Goal: Task Accomplishment & Management: Manage account settings

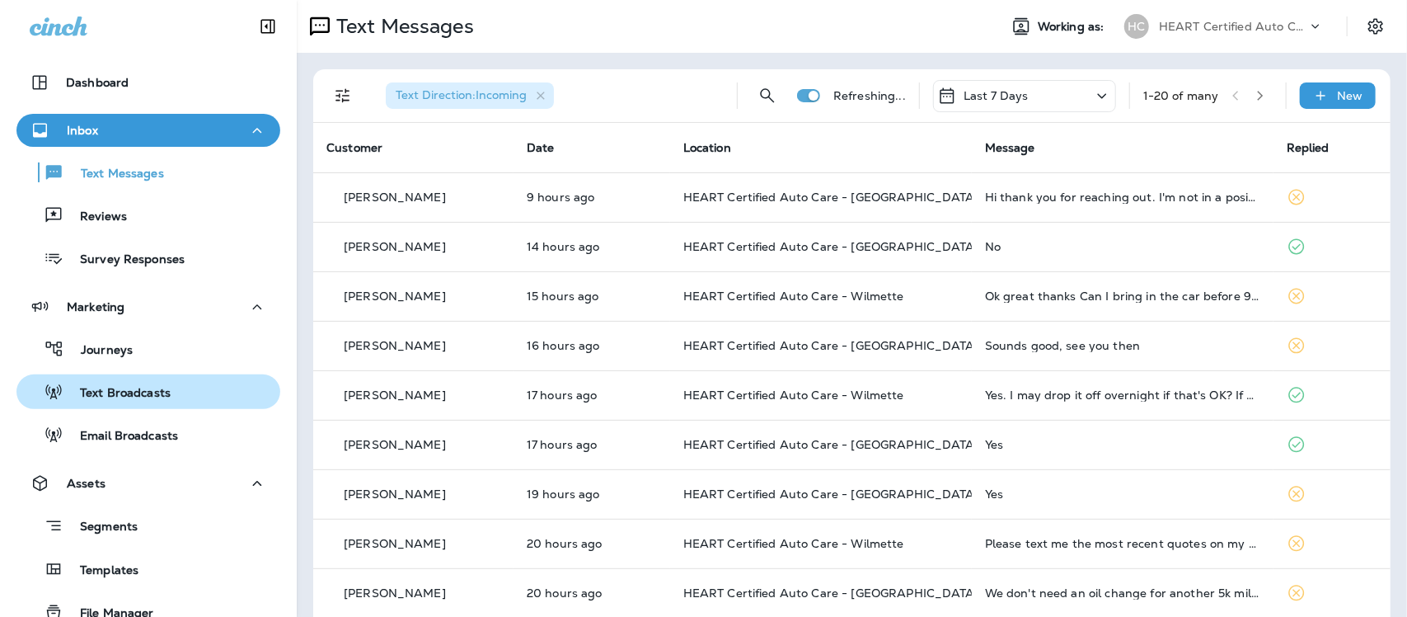
scroll to position [9, 0]
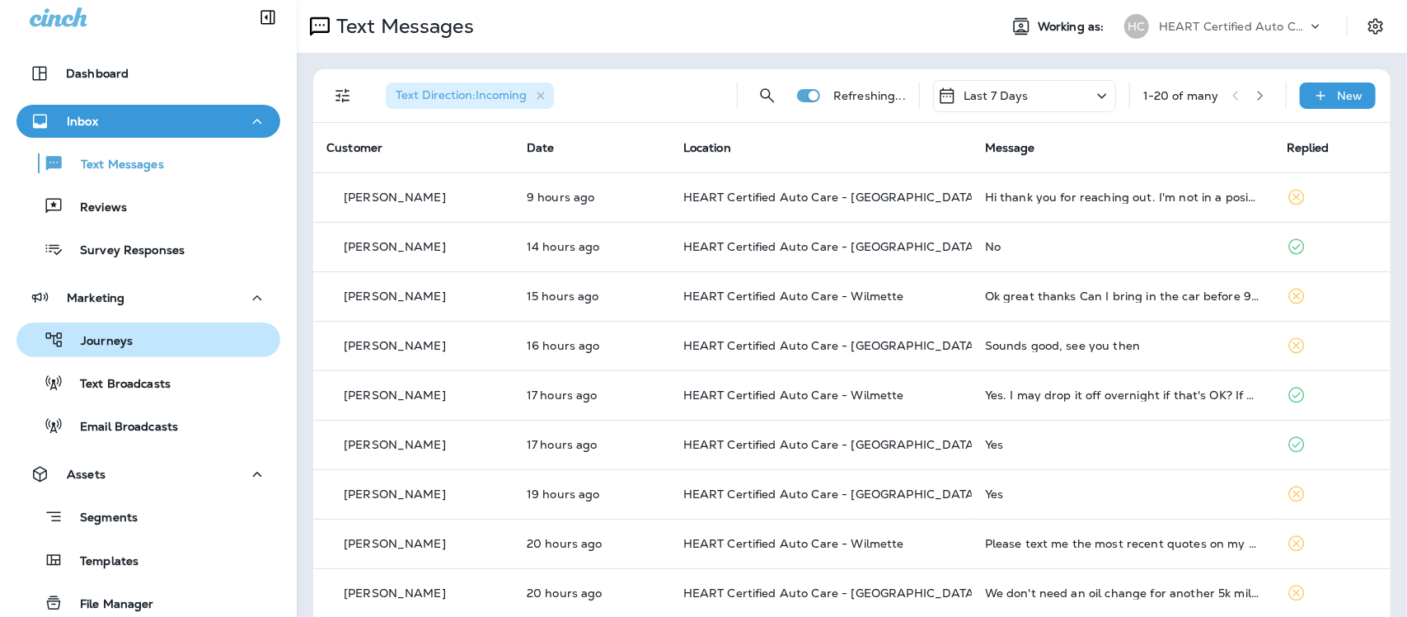
click at [114, 343] on p "Journeys" at bounding box center [98, 342] width 68 height 16
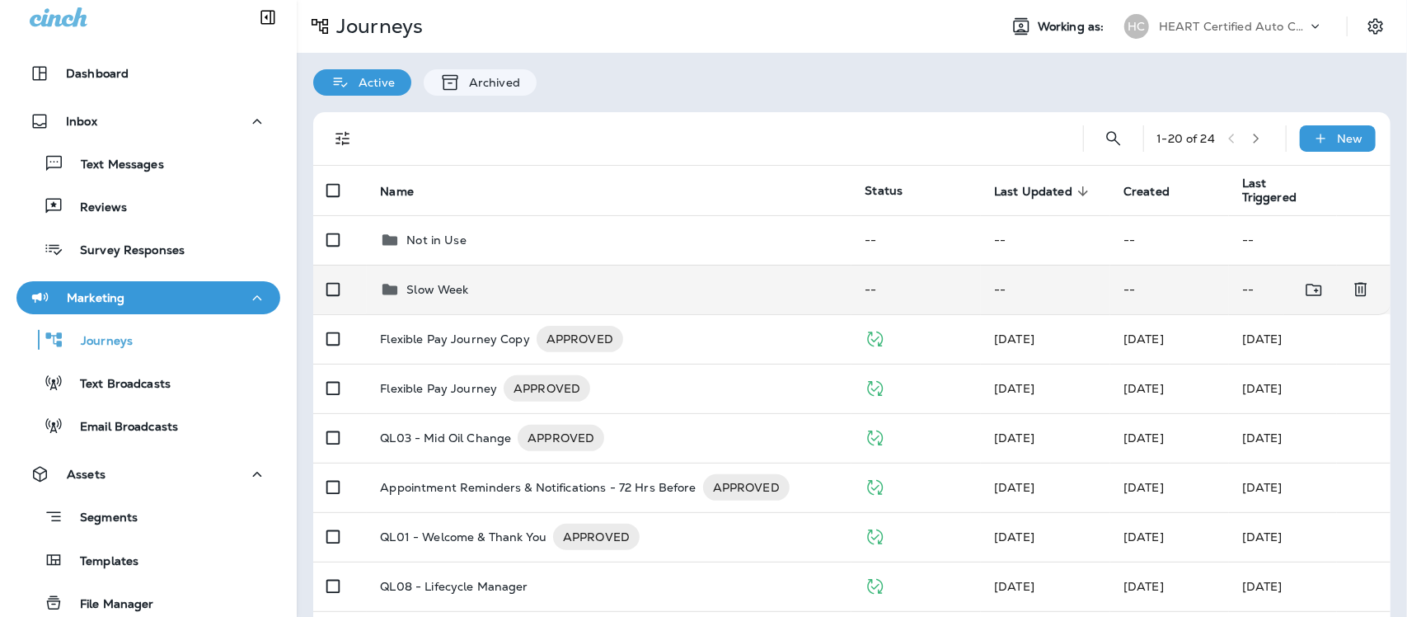
click at [438, 286] on p "Slow Week" at bounding box center [437, 289] width 62 height 13
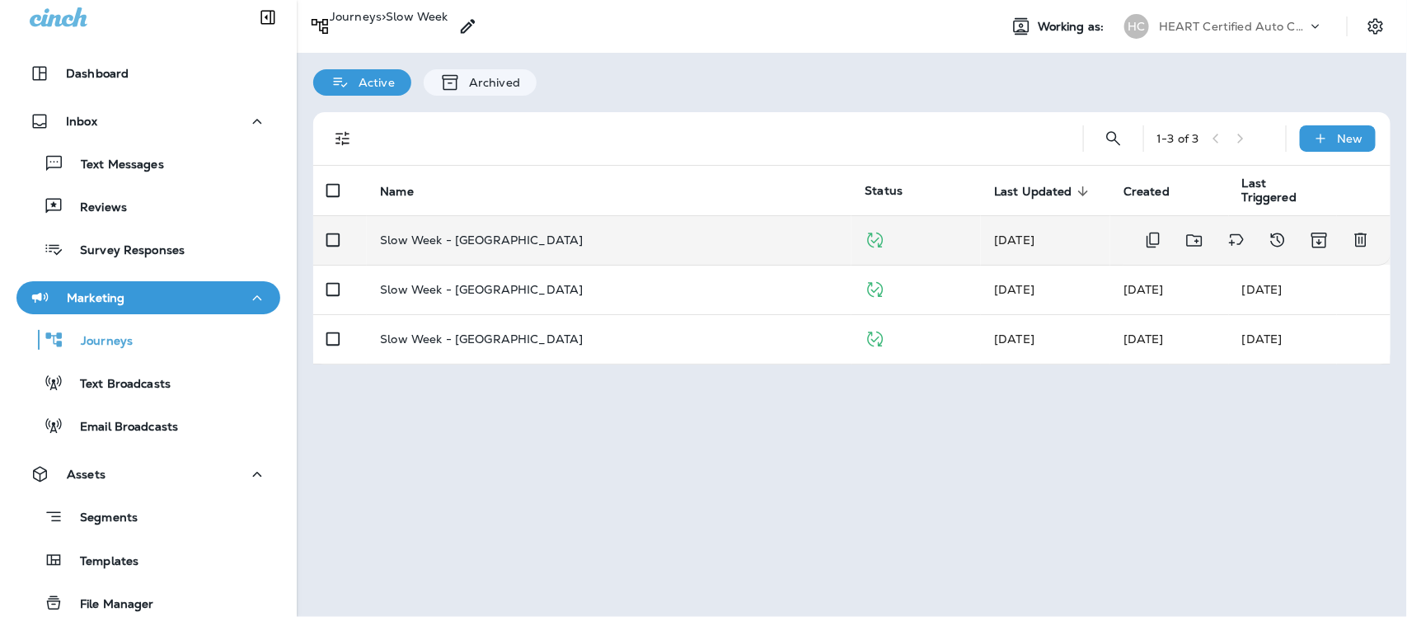
click at [455, 236] on p "Slow Week - [GEOGRAPHIC_DATA]" at bounding box center [481, 239] width 203 height 13
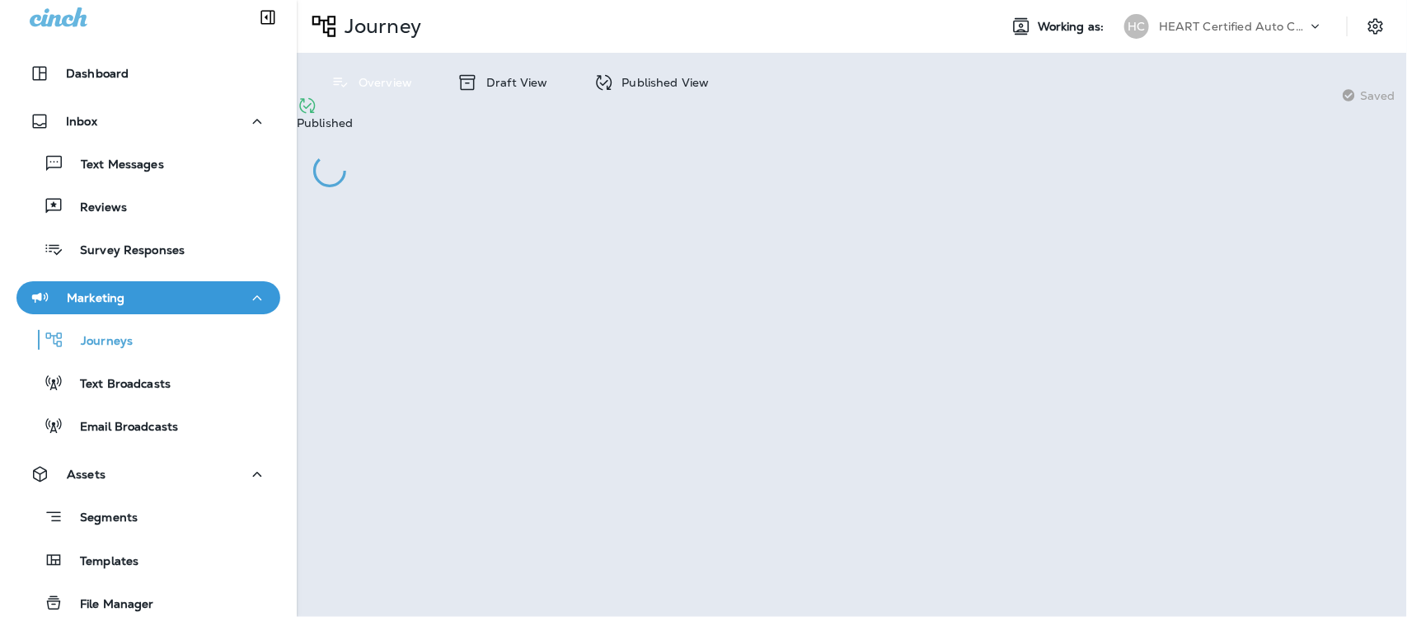
click at [632, 74] on div "Published View" at bounding box center [651, 82] width 149 height 26
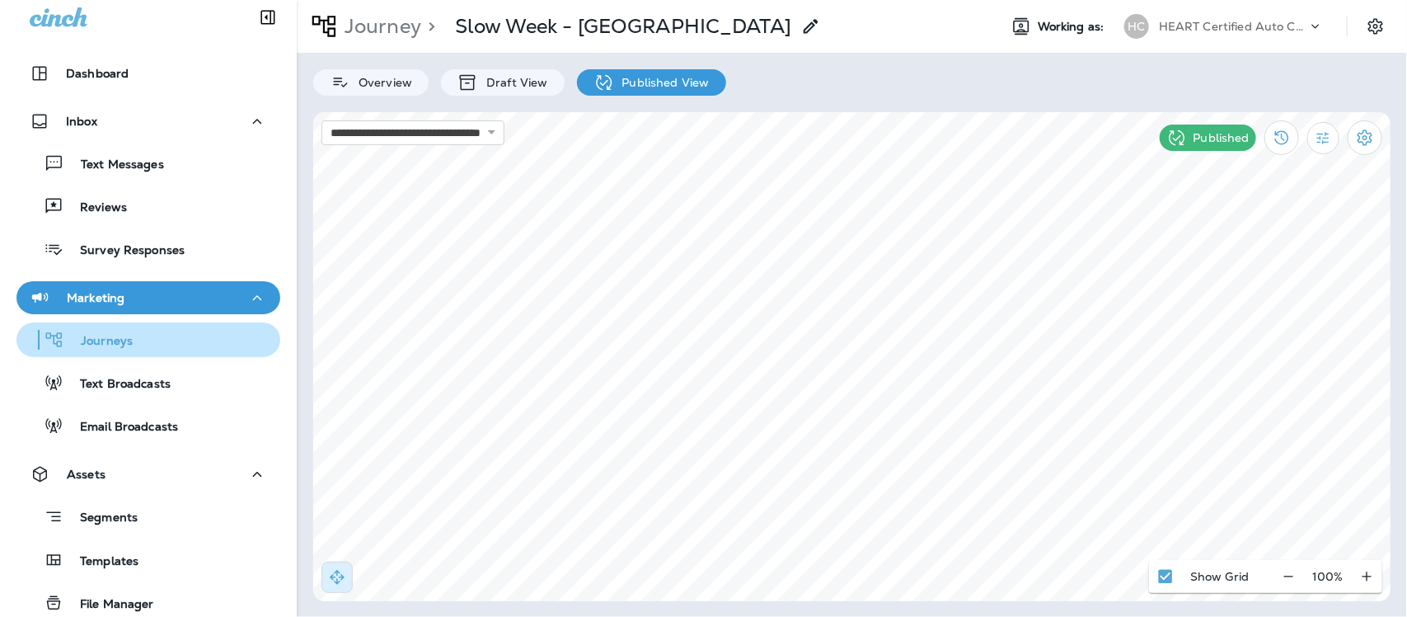
click at [117, 336] on p "Journeys" at bounding box center [98, 342] width 68 height 16
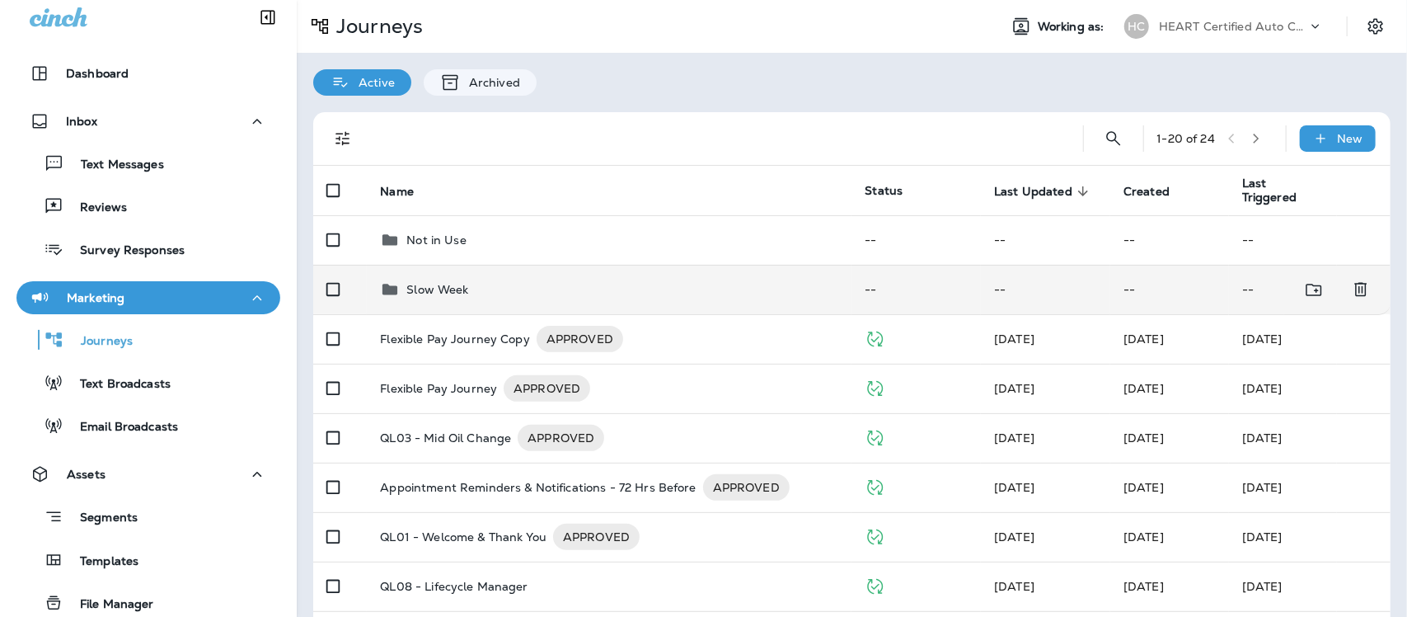
click at [430, 287] on p "Slow Week" at bounding box center [437, 289] width 62 height 13
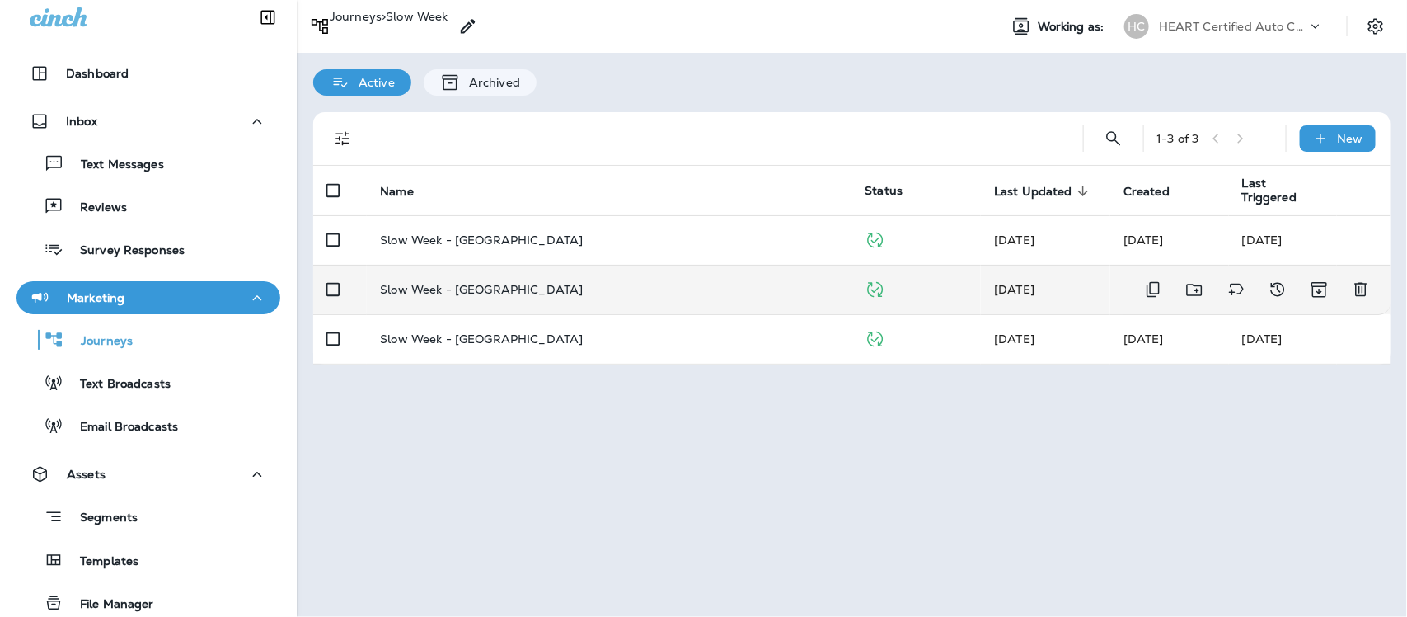
click at [484, 289] on p "Slow Week - [GEOGRAPHIC_DATA]" at bounding box center [481, 289] width 203 height 13
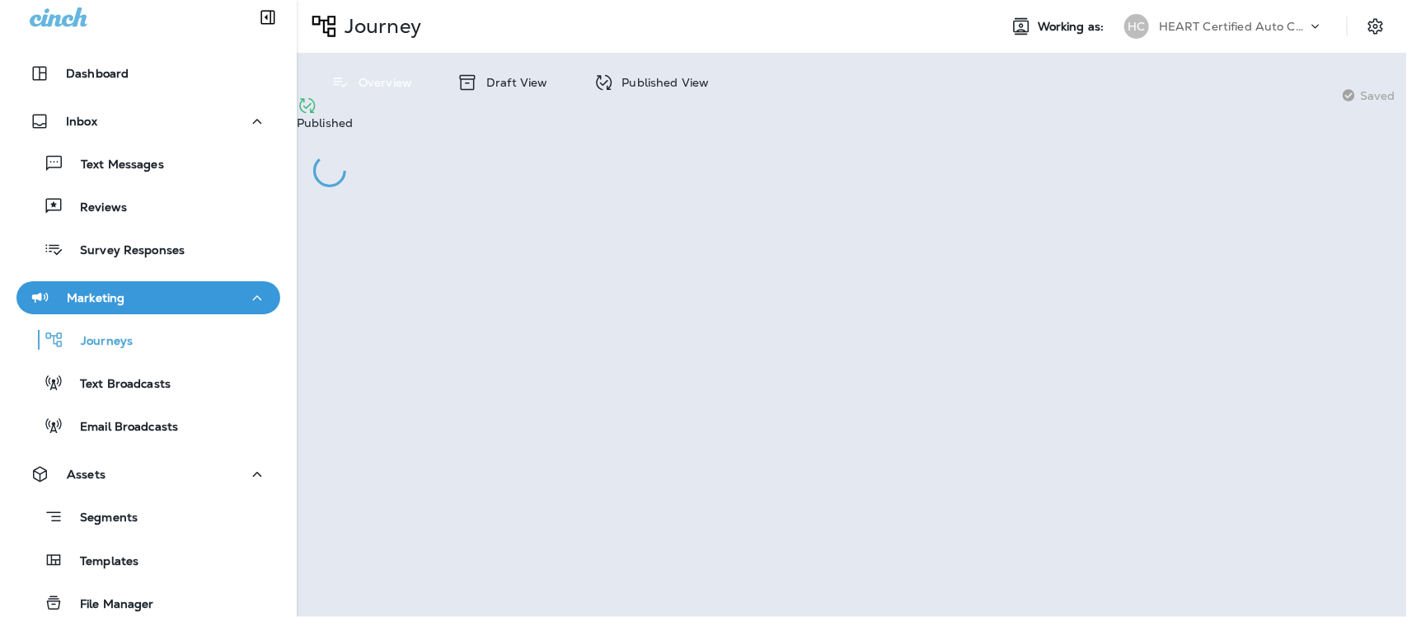
click at [673, 77] on p "Published View" at bounding box center [662, 82] width 96 height 13
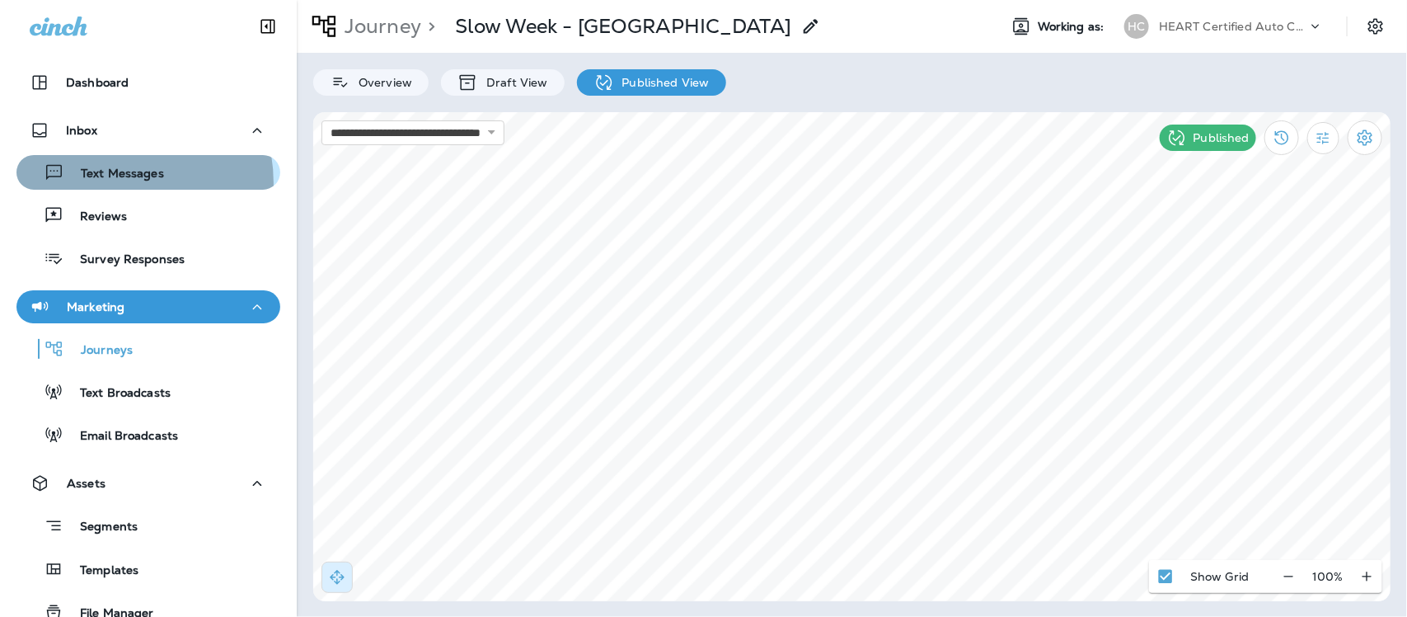
click at [107, 183] on div "Text Messages" at bounding box center [93, 172] width 141 height 25
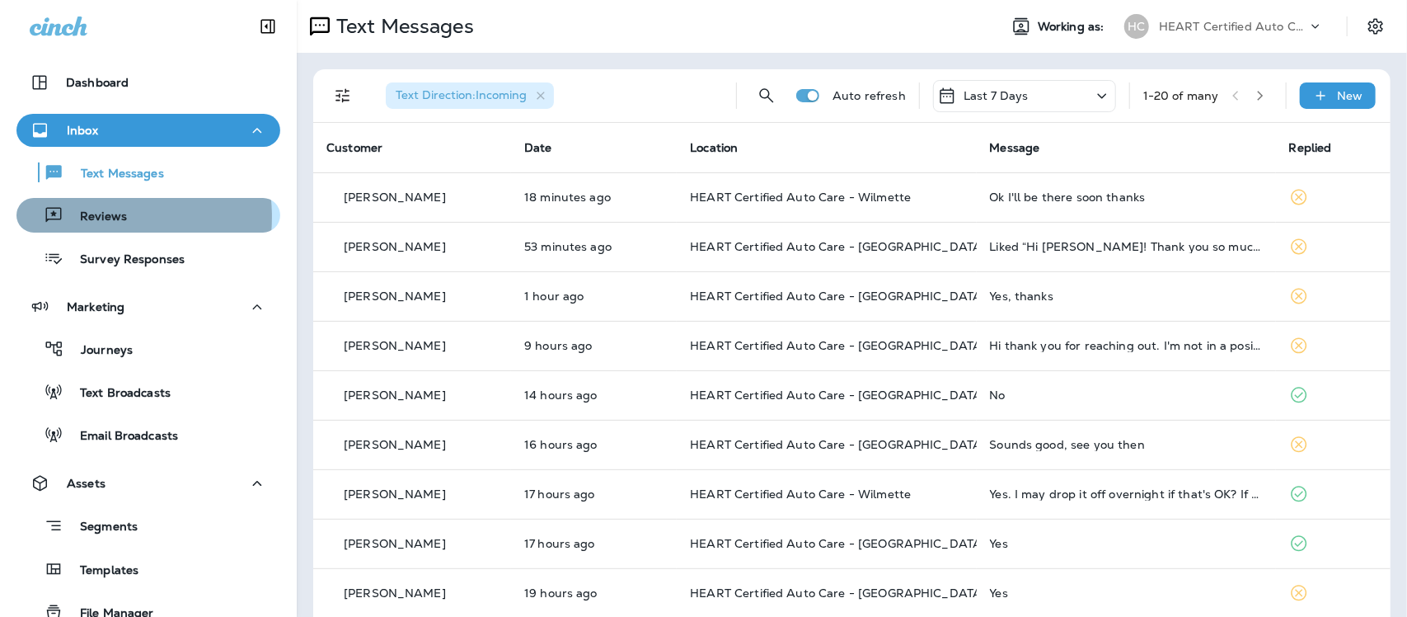
click at [89, 217] on p "Reviews" at bounding box center [94, 217] width 63 height 16
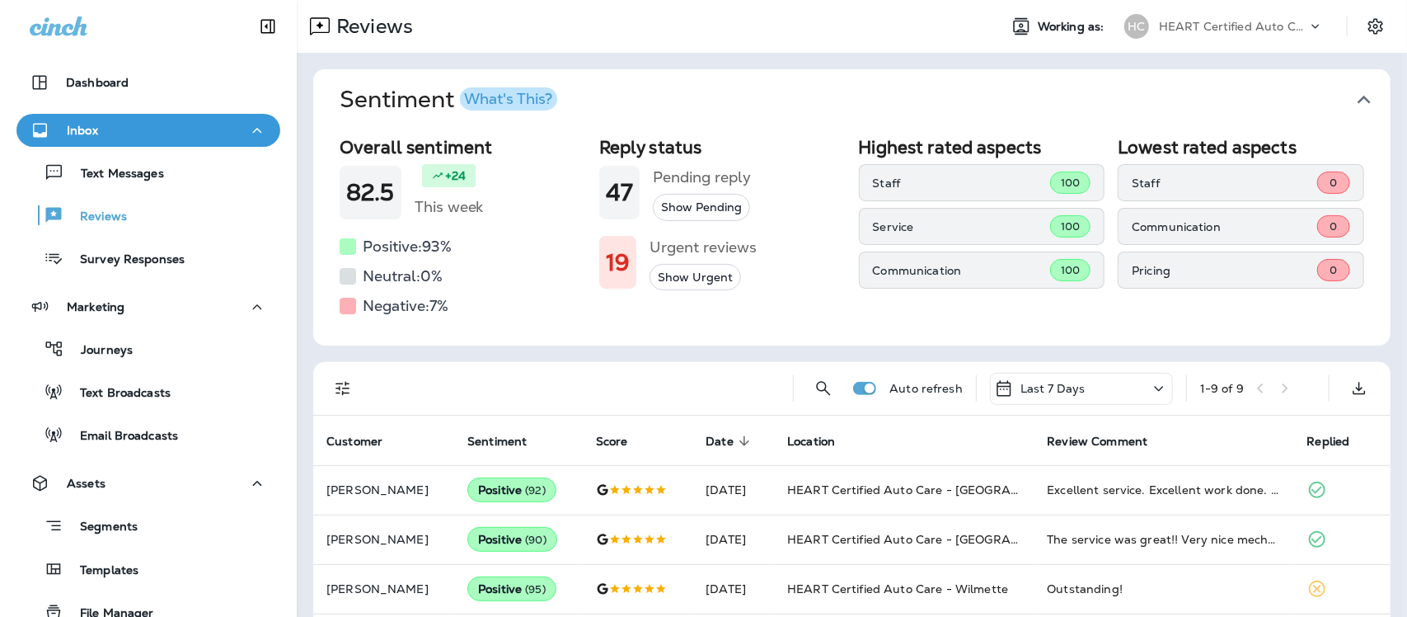
click at [1351, 95] on icon "button" at bounding box center [1364, 100] width 26 height 26
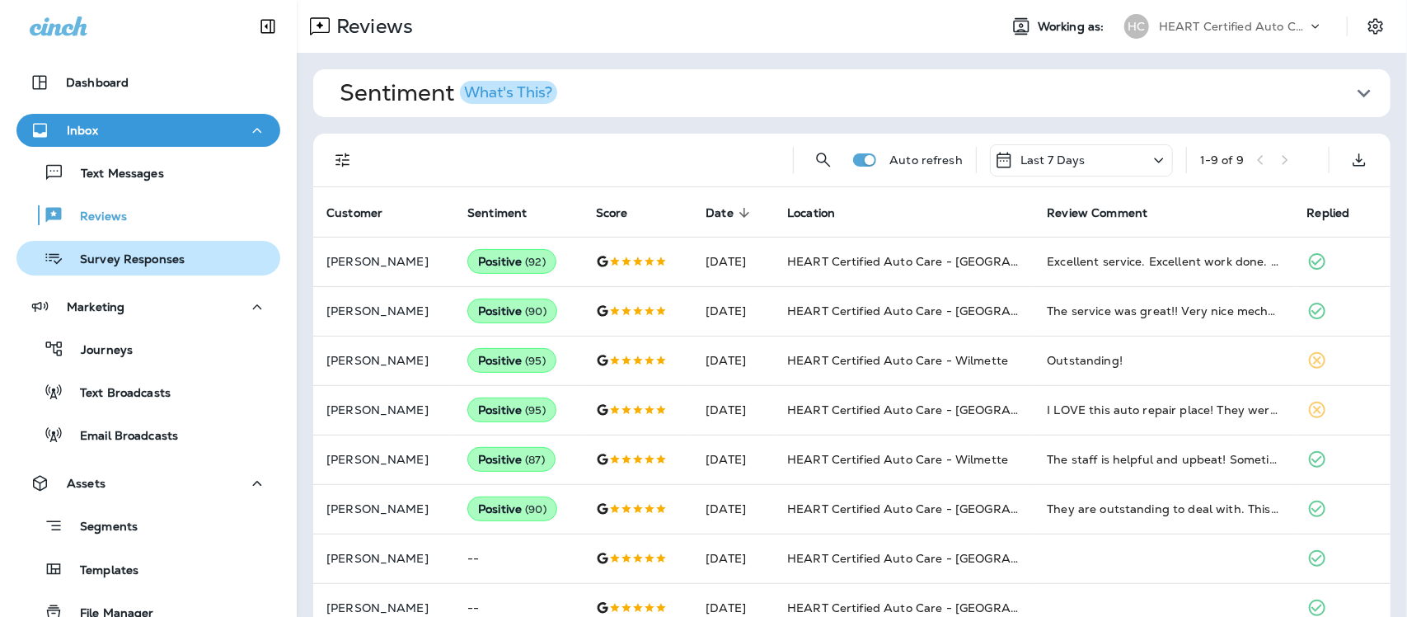
click at [110, 261] on p "Survey Responses" at bounding box center [123, 260] width 121 height 16
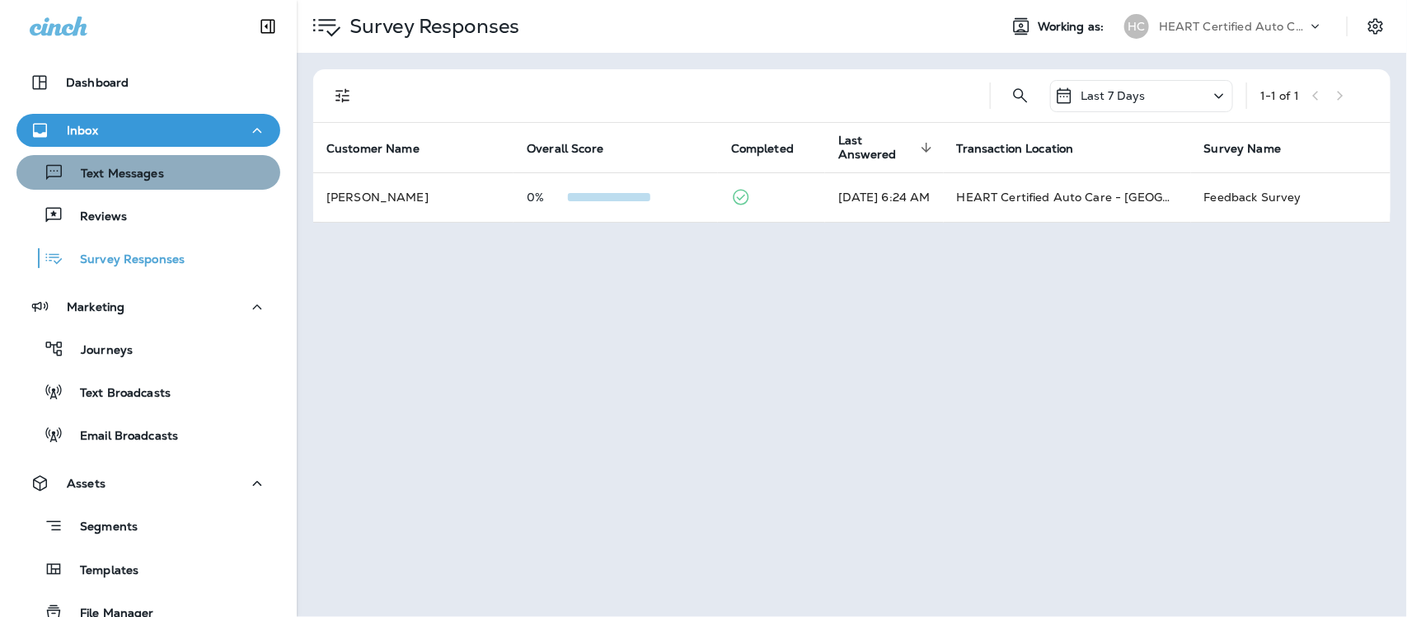
click at [150, 173] on p "Text Messages" at bounding box center [114, 175] width 100 height 16
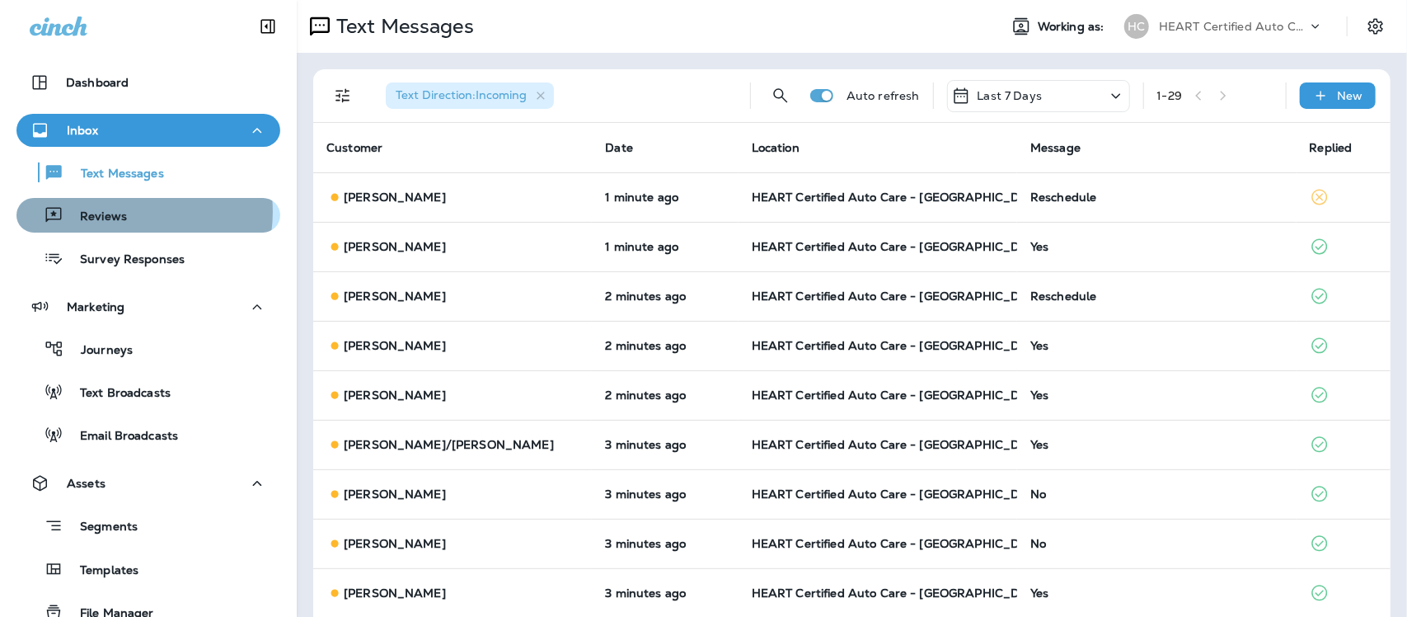
click at [120, 212] on p "Reviews" at bounding box center [94, 217] width 63 height 16
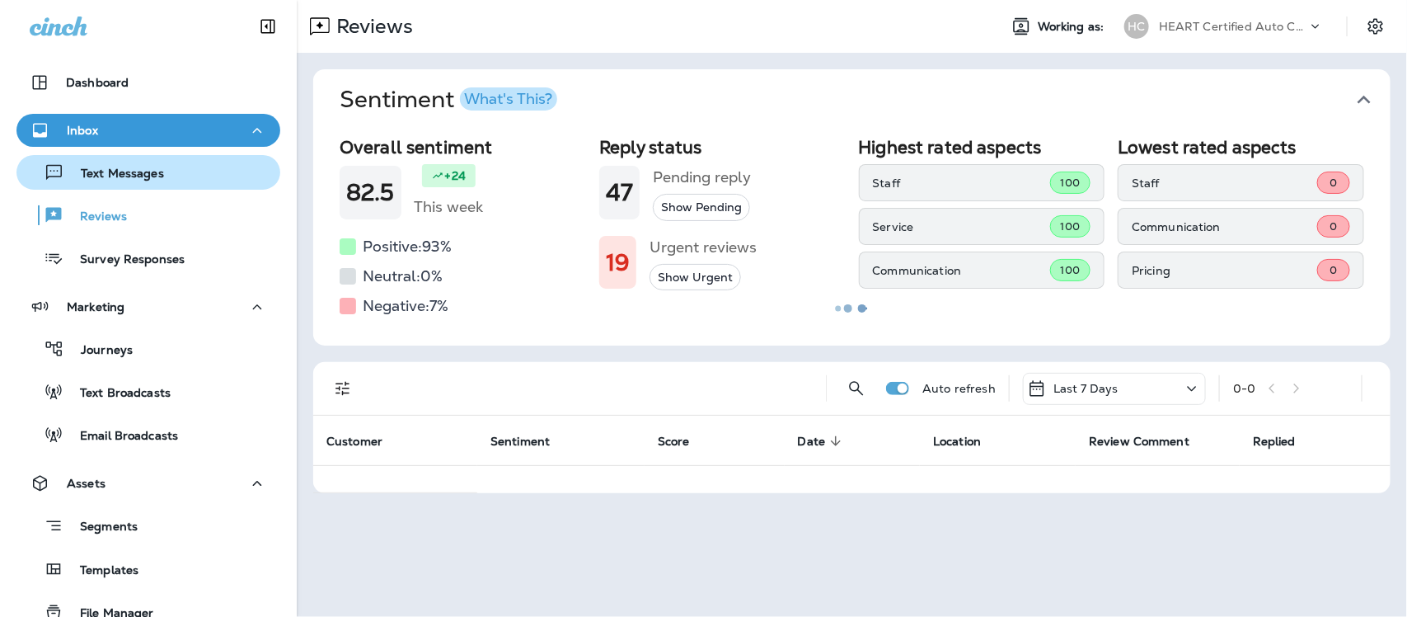
click at [143, 165] on div "Text Messages" at bounding box center [93, 172] width 141 height 25
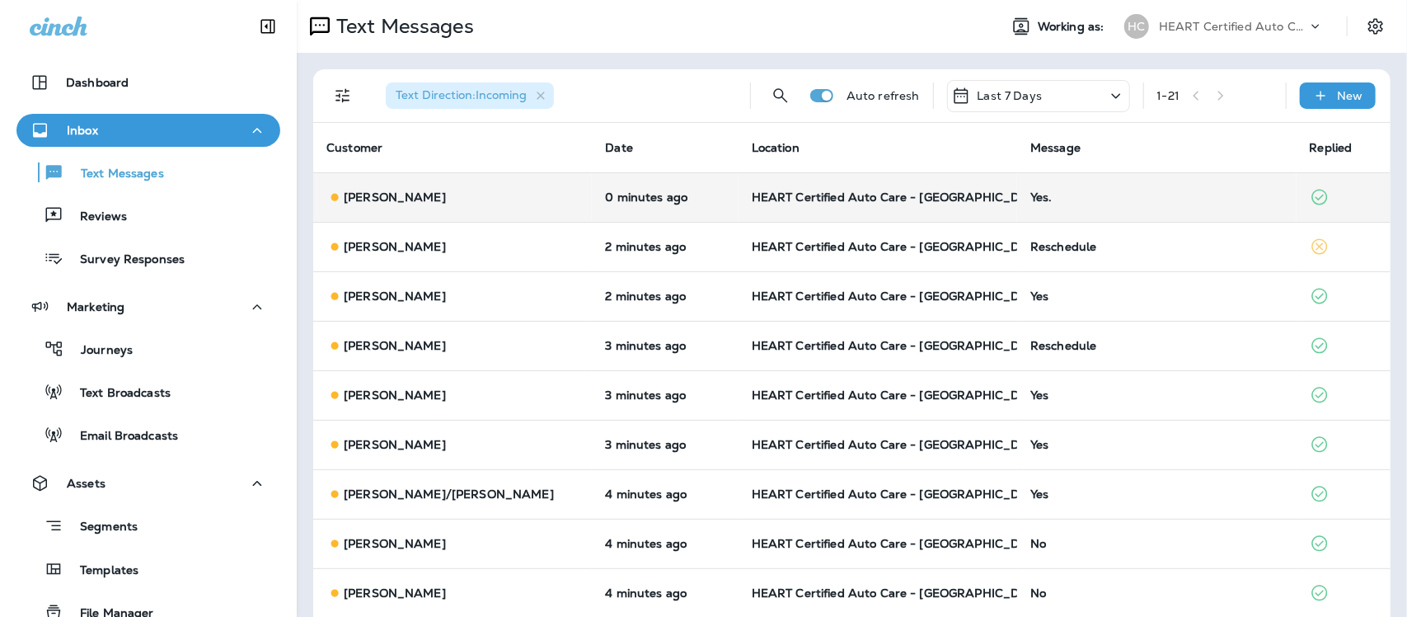
click at [1030, 191] on div "Yes." at bounding box center [1156, 196] width 252 height 13
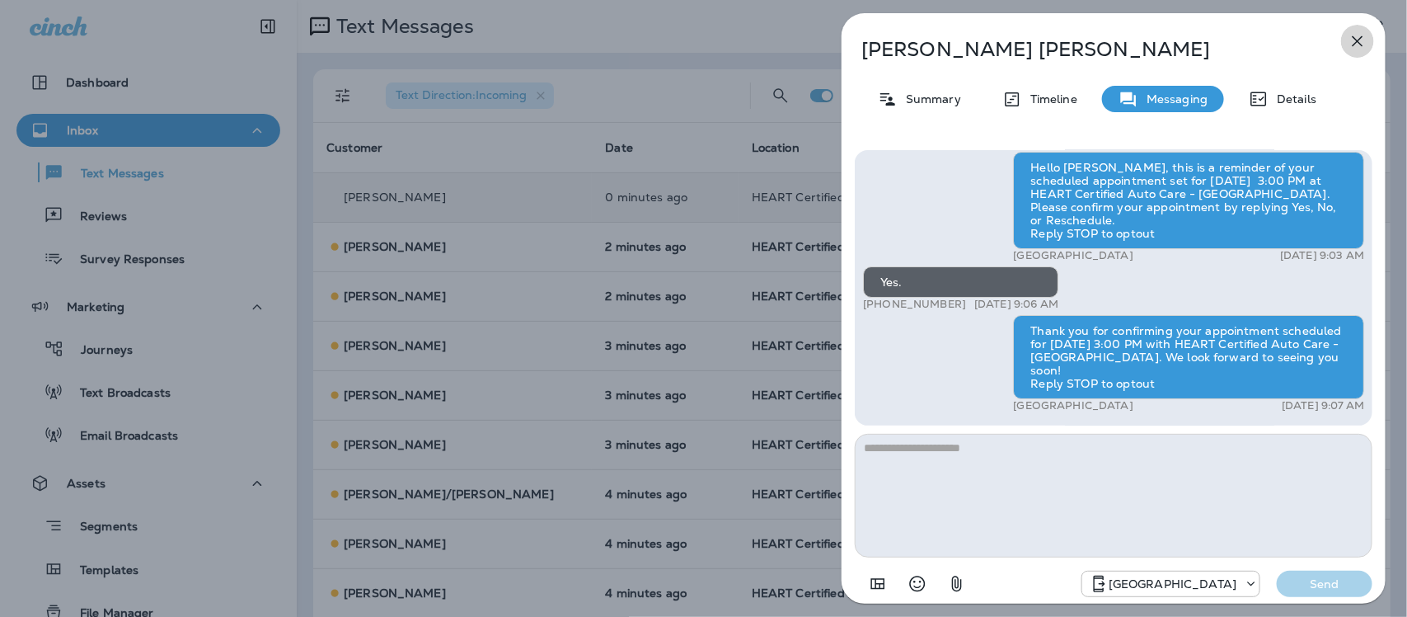
click at [1356, 33] on icon "button" at bounding box center [1358, 41] width 20 height 20
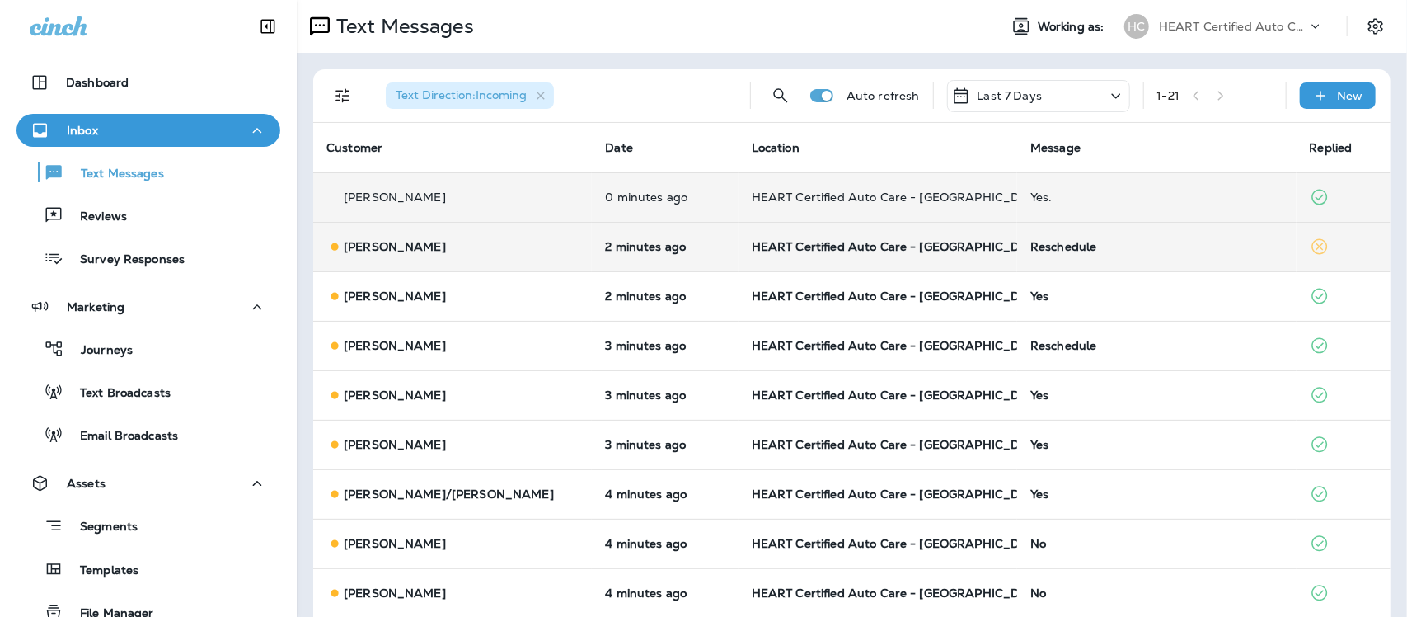
click at [1040, 247] on div "Reschedule" at bounding box center [1156, 246] width 252 height 13
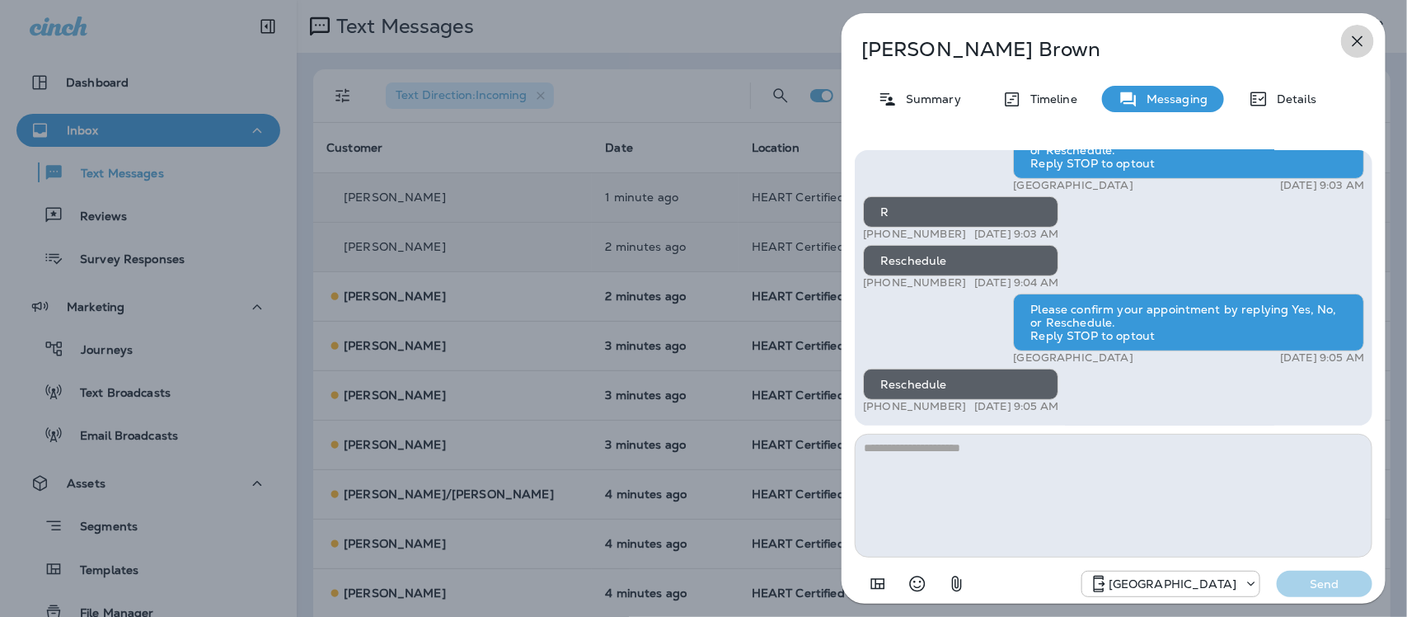
click at [1349, 37] on icon "button" at bounding box center [1358, 41] width 20 height 20
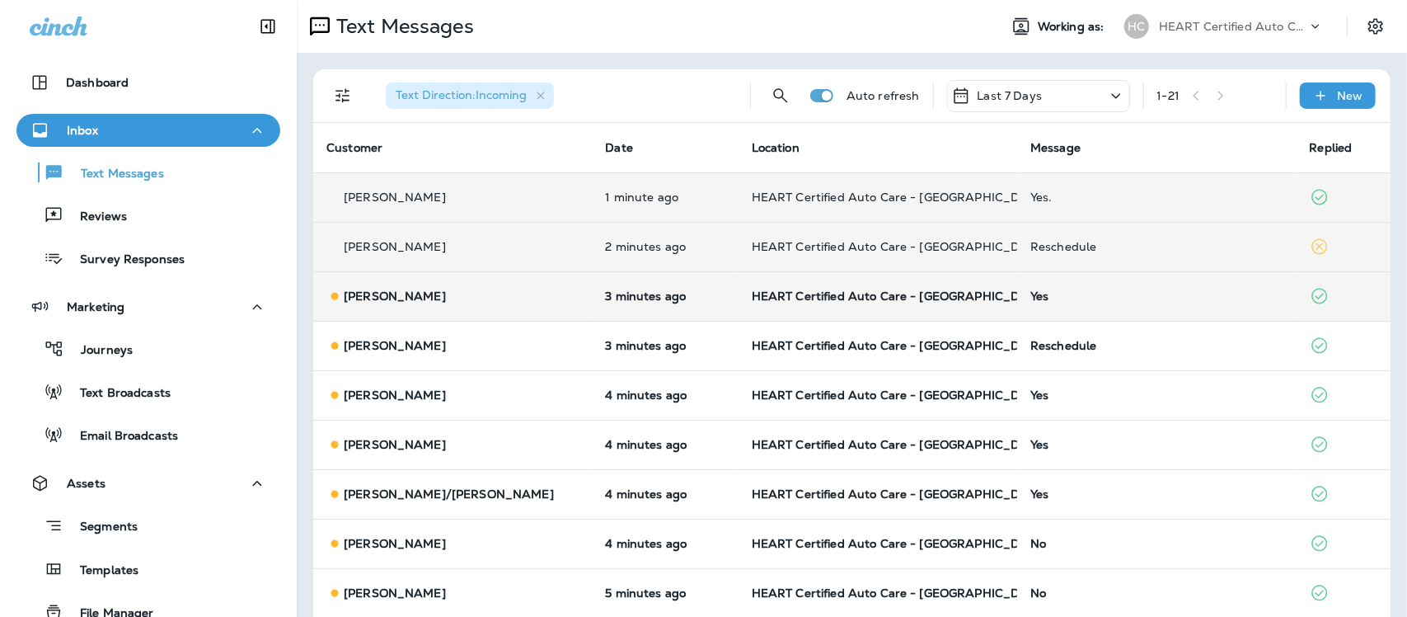
click at [1030, 294] on div "Yes" at bounding box center [1156, 295] width 252 height 13
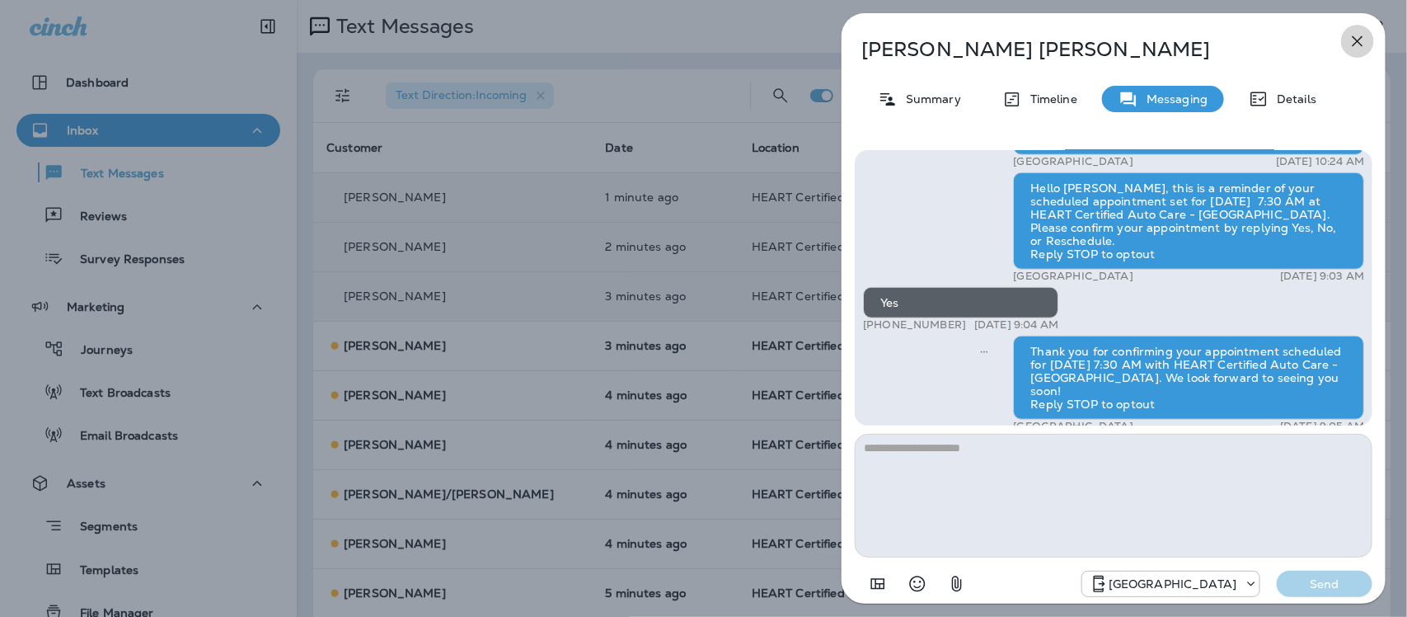
click at [1366, 37] on icon "button" at bounding box center [1358, 41] width 20 height 20
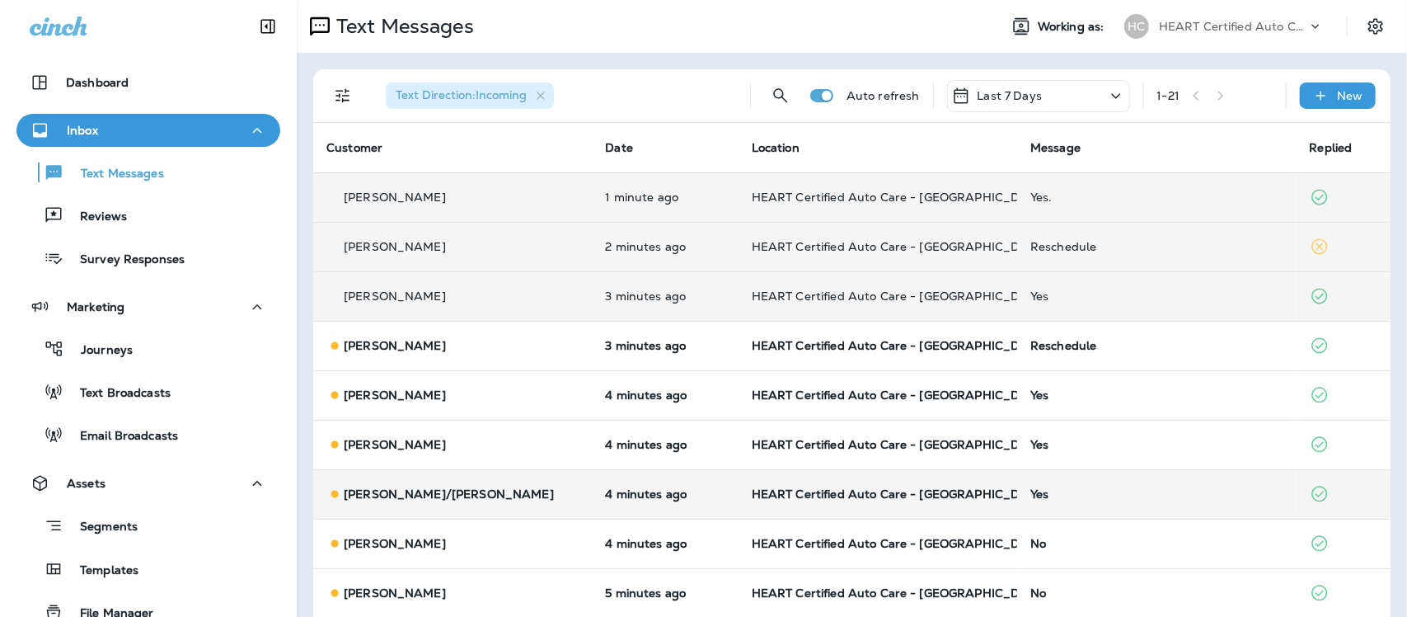
click at [1030, 499] on div "Yes" at bounding box center [1156, 493] width 252 height 13
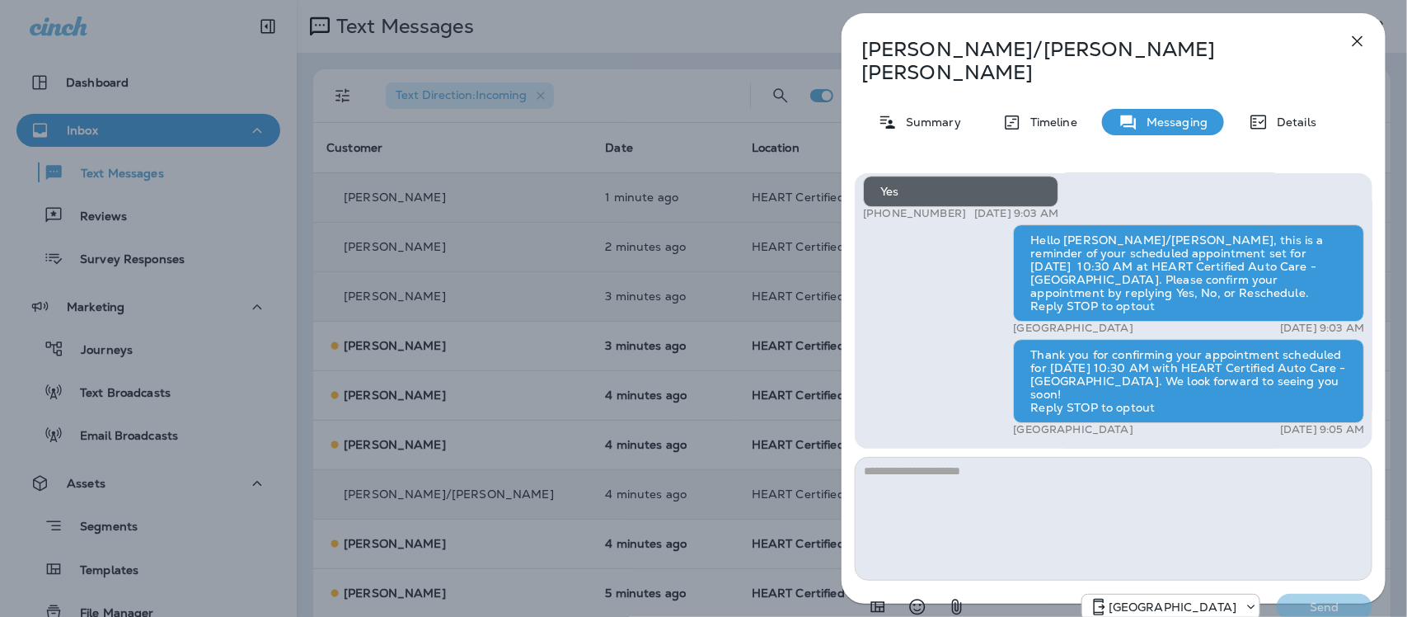
click at [1354, 35] on icon "button" at bounding box center [1358, 41] width 20 height 20
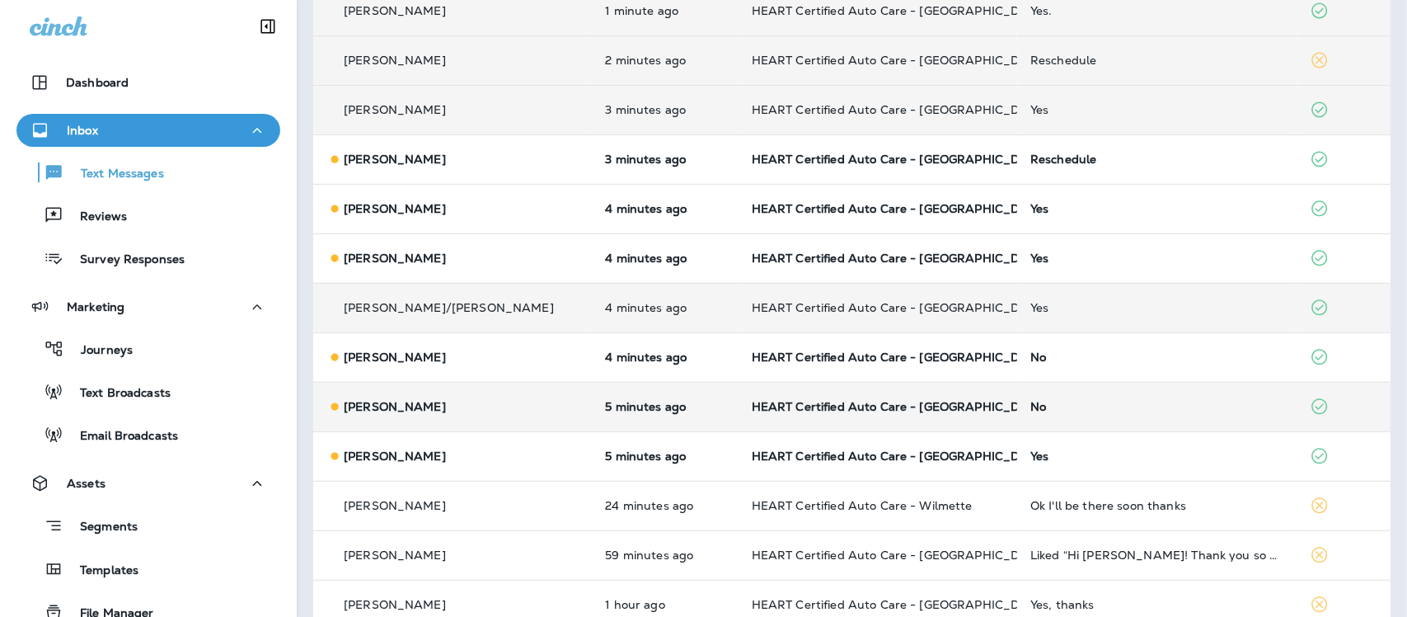
scroll to position [206, 0]
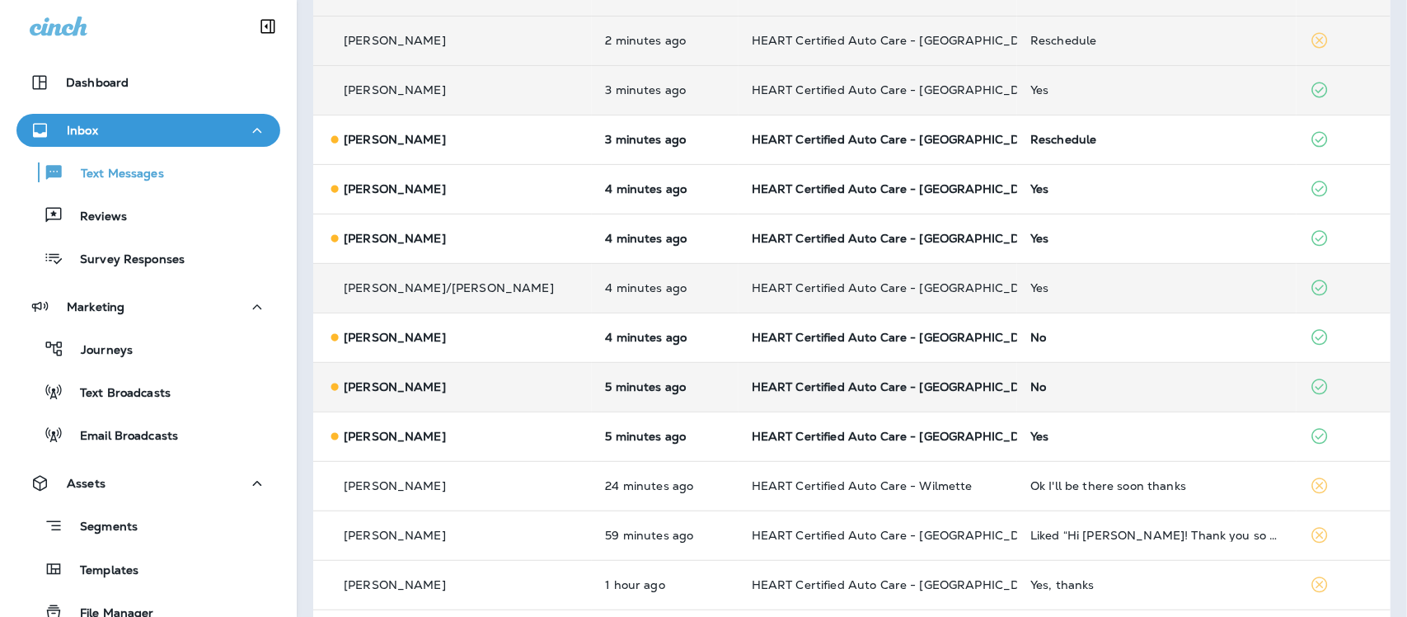
click at [1030, 386] on div "No" at bounding box center [1156, 386] width 252 height 13
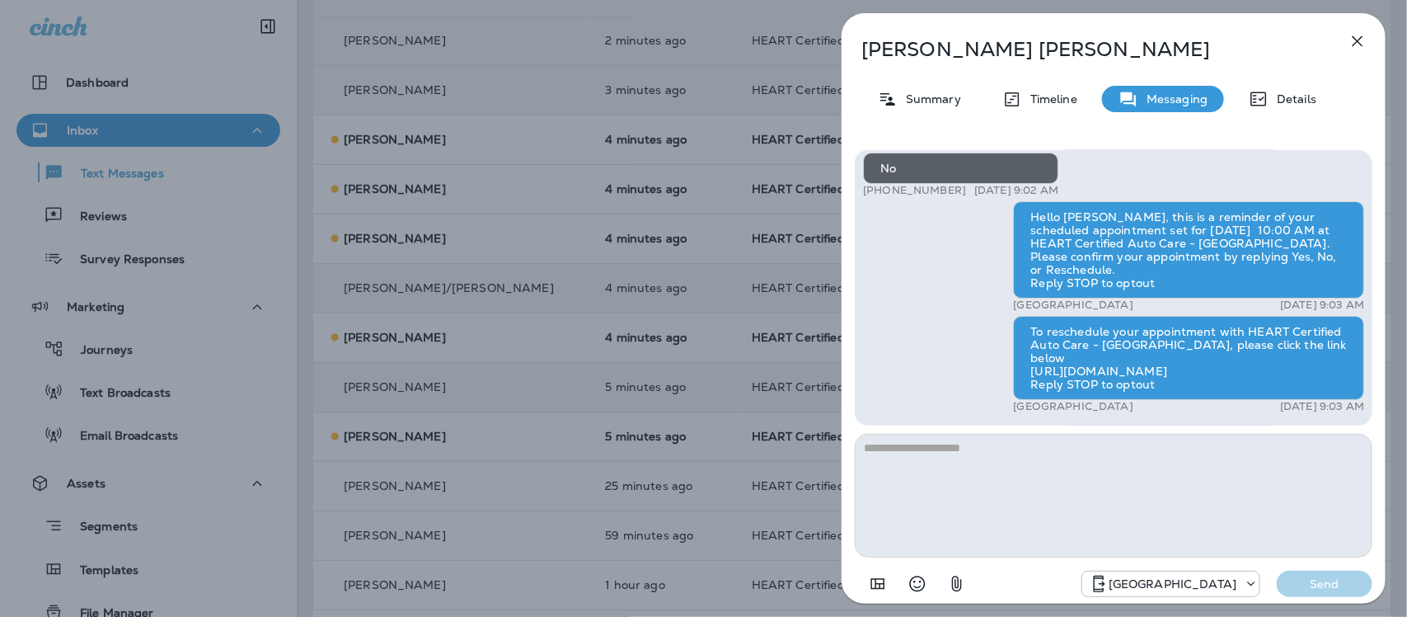
click at [1357, 38] on icon "button" at bounding box center [1358, 41] width 20 height 20
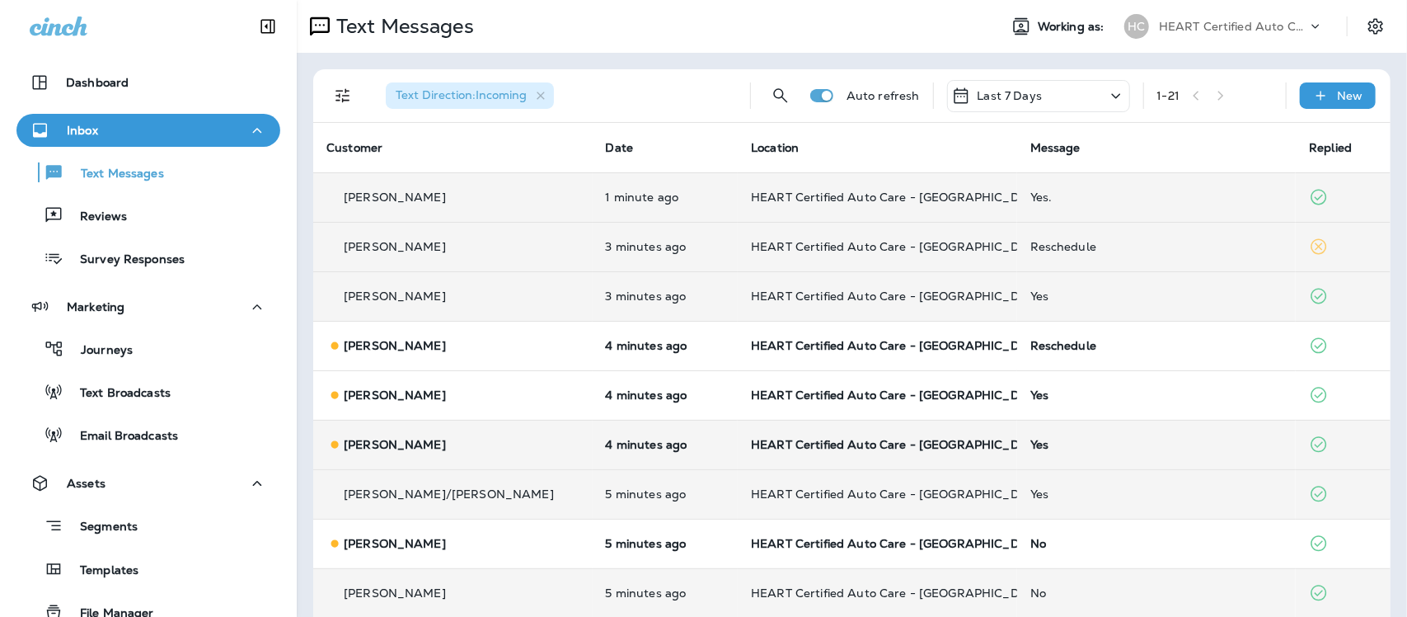
click at [1030, 443] on div "Yes" at bounding box center [1156, 444] width 253 height 13
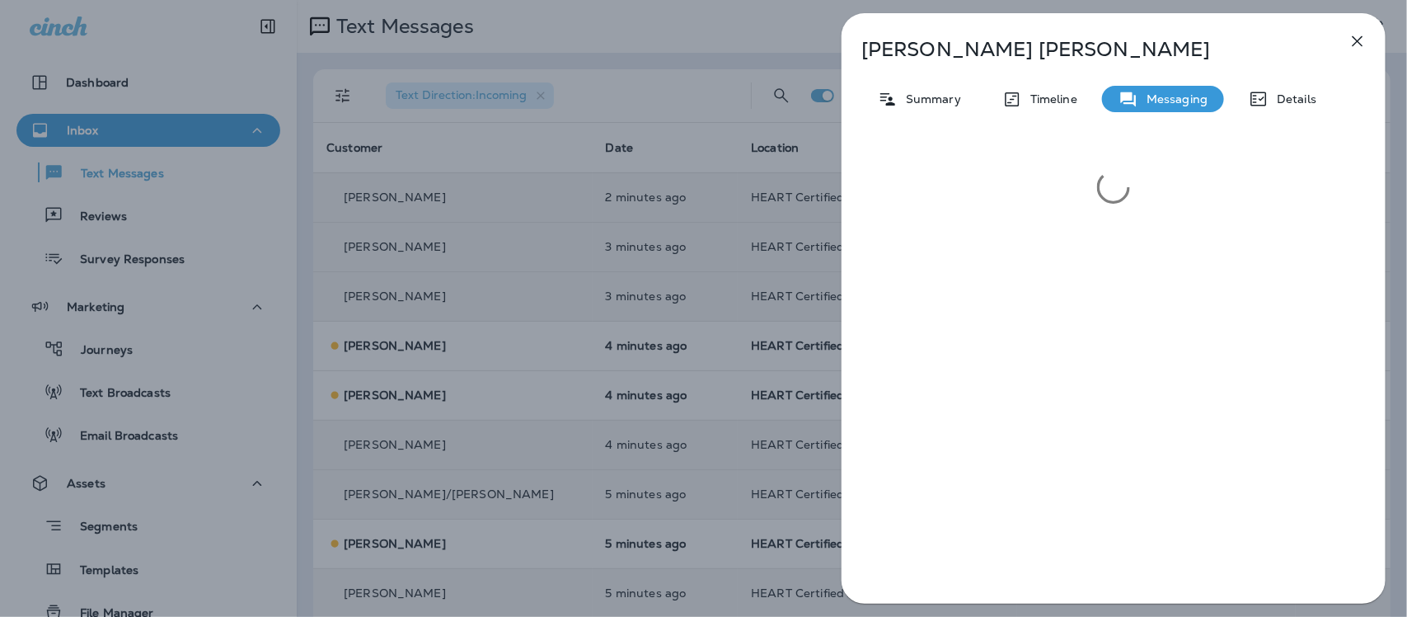
click at [1354, 43] on icon "button" at bounding box center [1358, 41] width 20 height 20
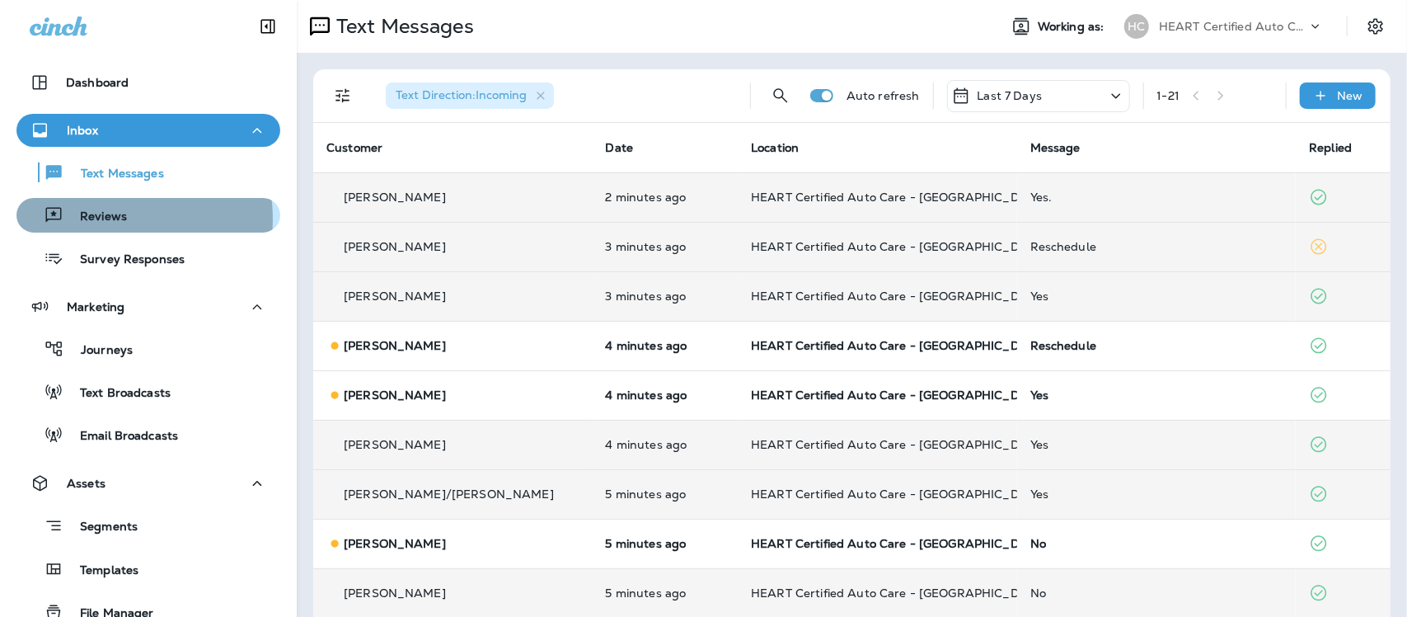
click at [96, 219] on p "Reviews" at bounding box center [94, 217] width 63 height 16
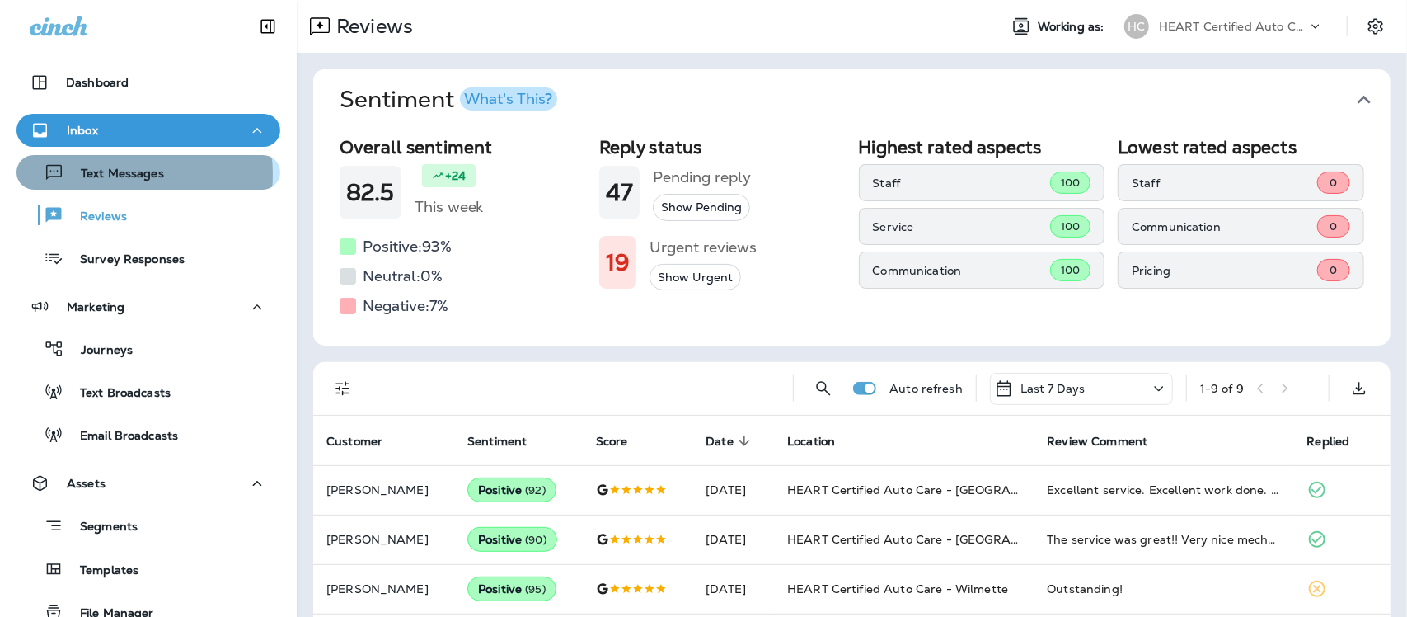
click at [105, 175] on p "Text Messages" at bounding box center [114, 175] width 100 height 16
